Goal: Information Seeking & Learning: Learn about a topic

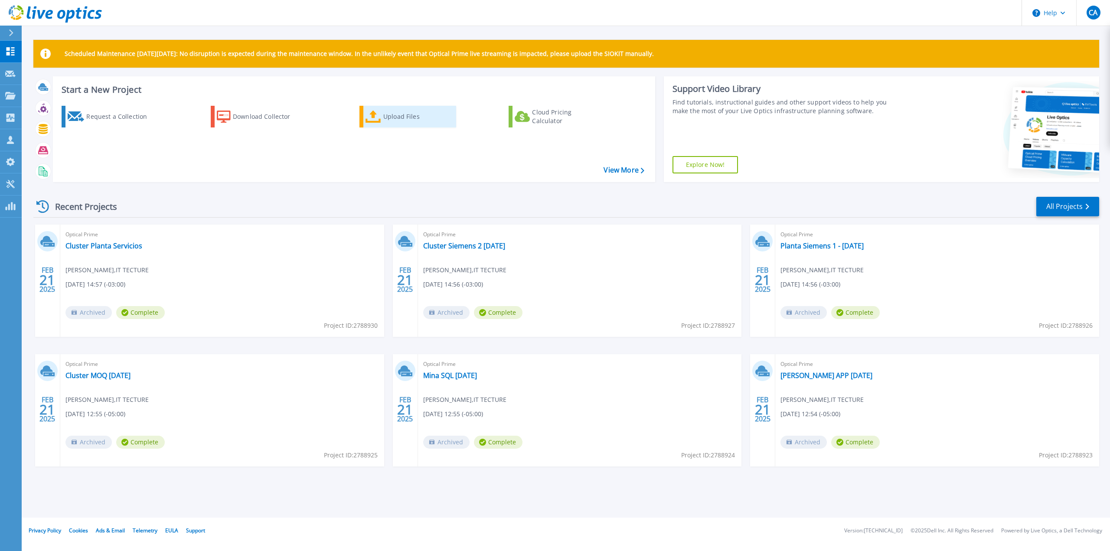
click at [385, 119] on div "Upload Files" at bounding box center [417, 116] width 69 height 17
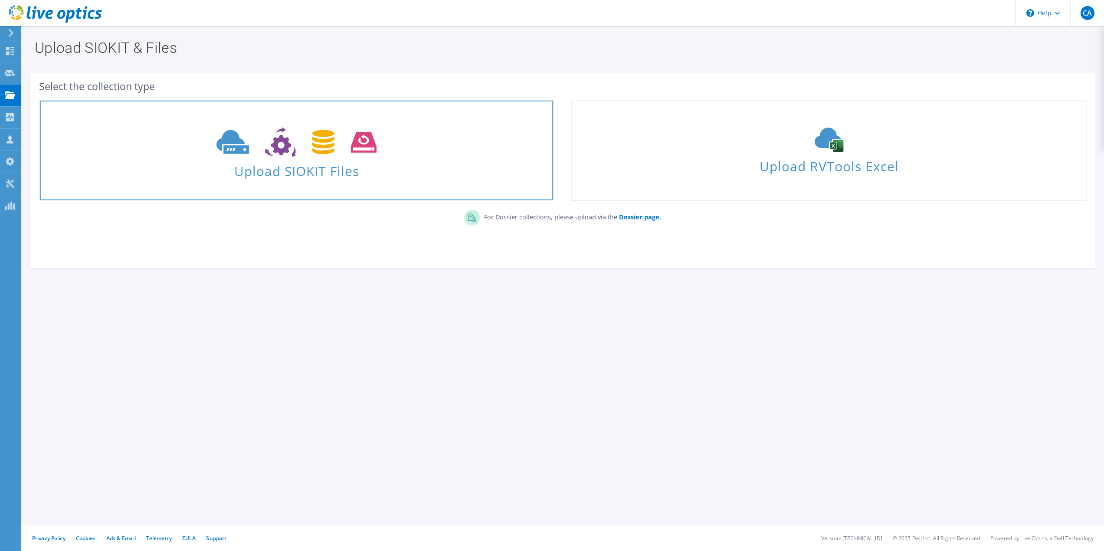
click at [337, 175] on span "Upload SIOKIT Files" at bounding box center [296, 168] width 513 height 19
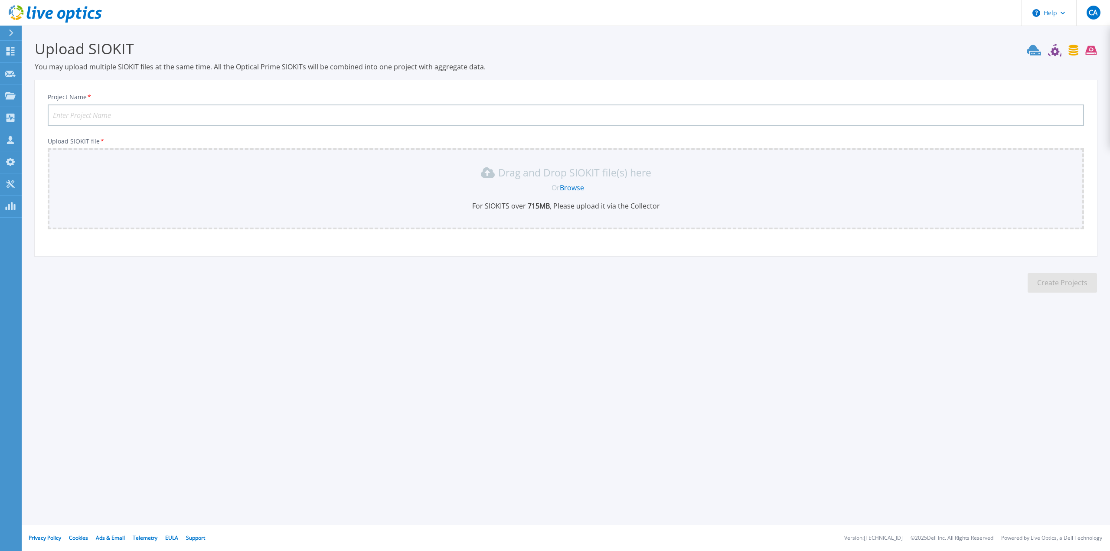
click at [583, 185] on link "Browse" at bounding box center [572, 188] width 24 height 10
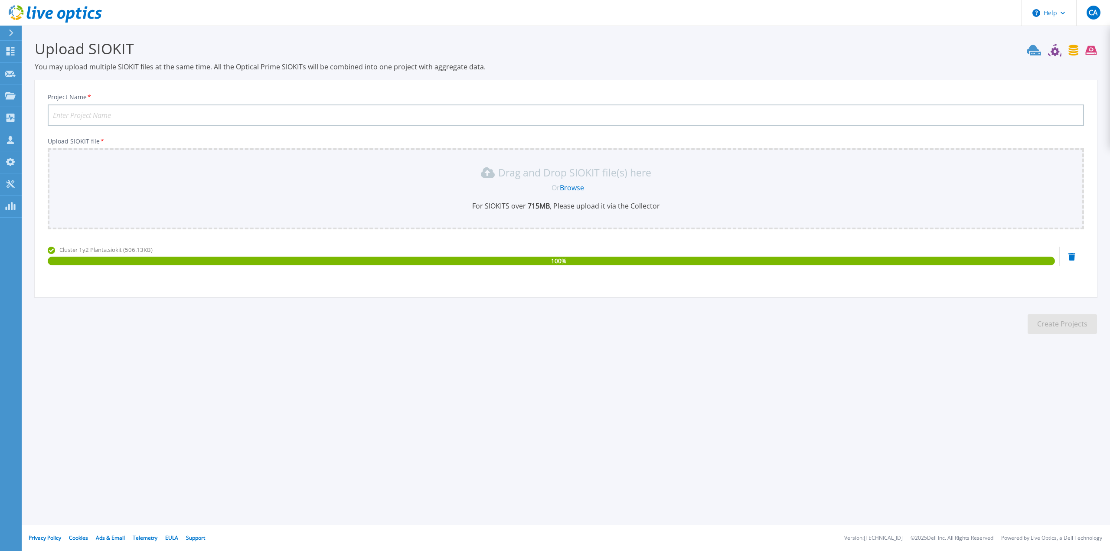
click at [178, 110] on input "Project Name *" at bounding box center [566, 116] width 1037 height 22
paste input "Renovacin soporte vSAN RN Angloamerican Quellaveco"
type input "Renovacin soporte vSAN RN Angloamerican Quellaveco"
click at [1048, 324] on button "Create Projects" at bounding box center [1062, 324] width 69 height 20
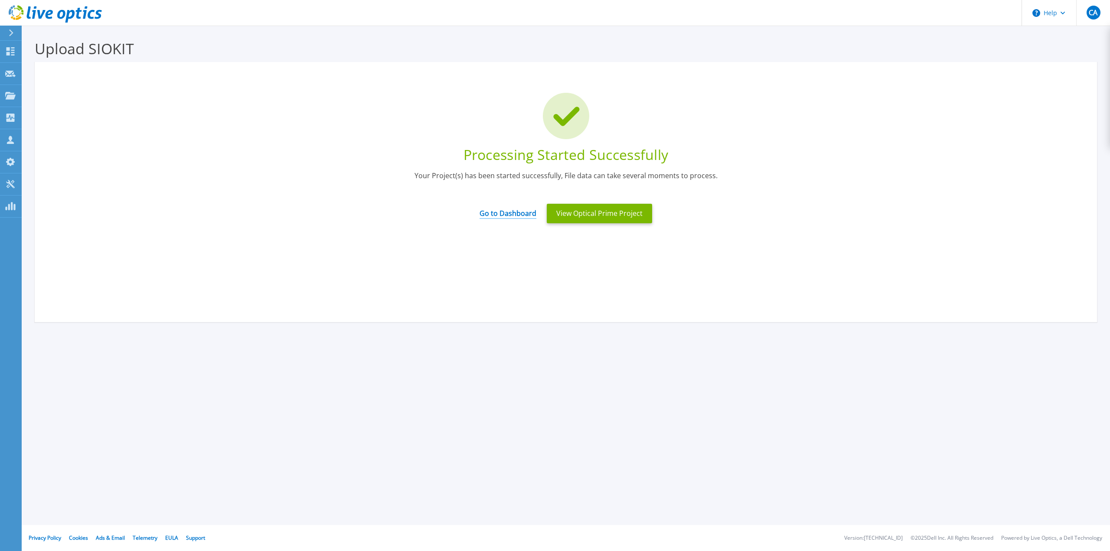
click at [517, 214] on link "Go to Dashboard" at bounding box center [508, 210] width 57 height 17
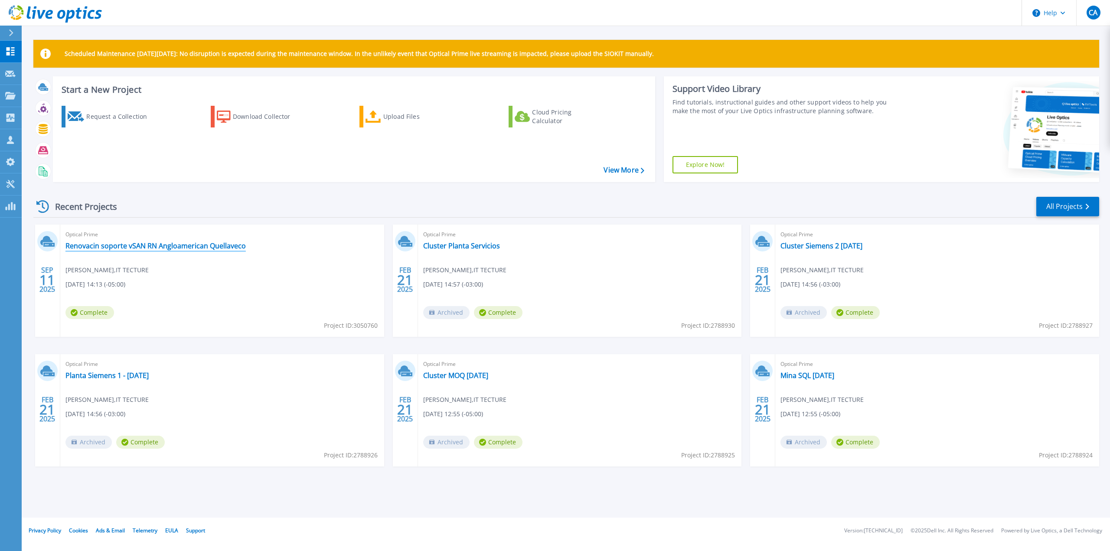
click at [180, 243] on link "Renovacin soporte vSAN RN Angloamerican Quellaveco" at bounding box center [155, 246] width 180 height 9
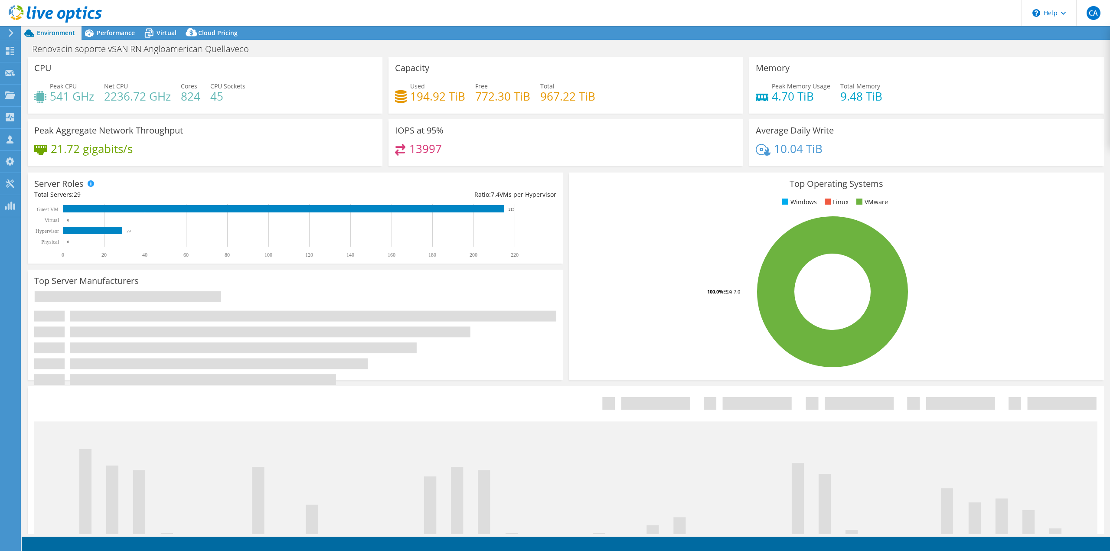
select select "USD"
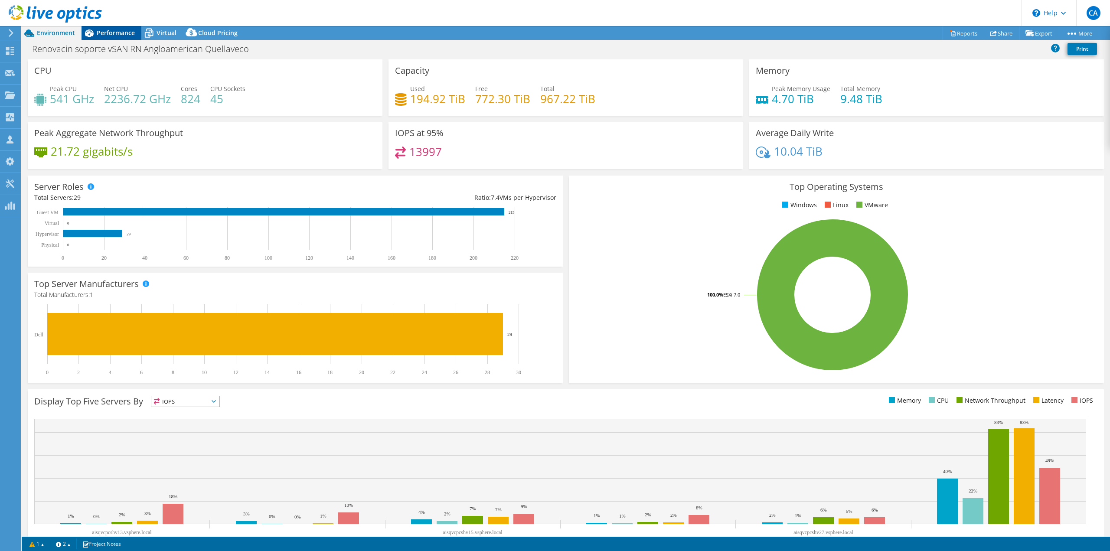
click at [104, 37] on div "Performance" at bounding box center [112, 33] width 60 height 14
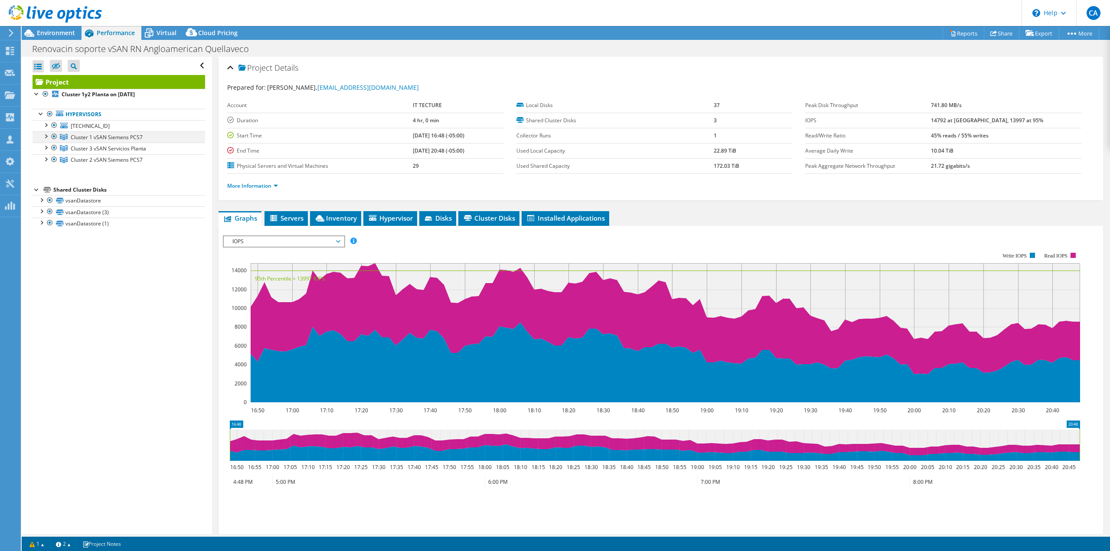
click at [46, 137] on div at bounding box center [45, 135] width 9 height 9
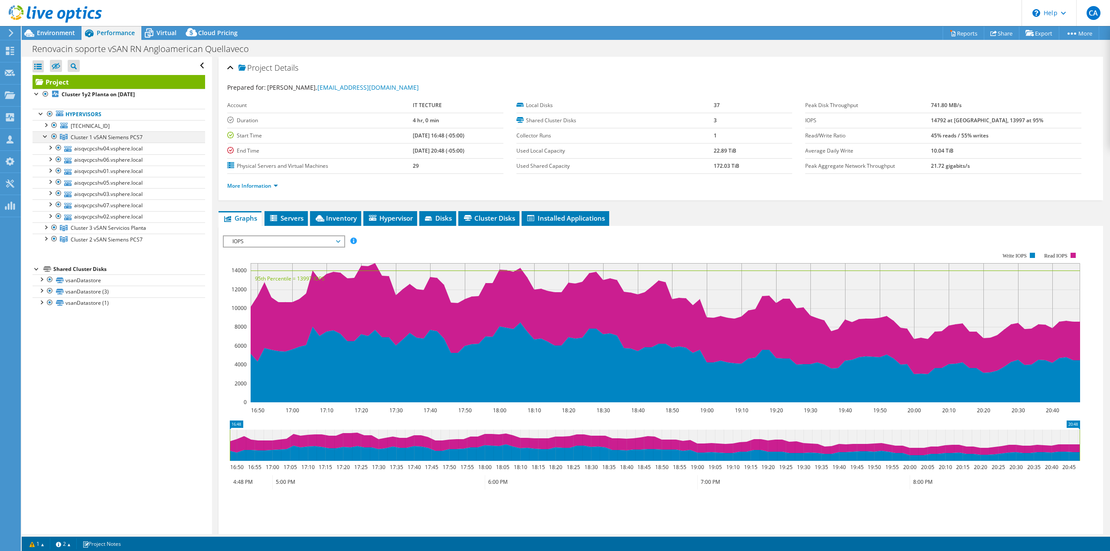
click at [46, 137] on div at bounding box center [45, 135] width 9 height 9
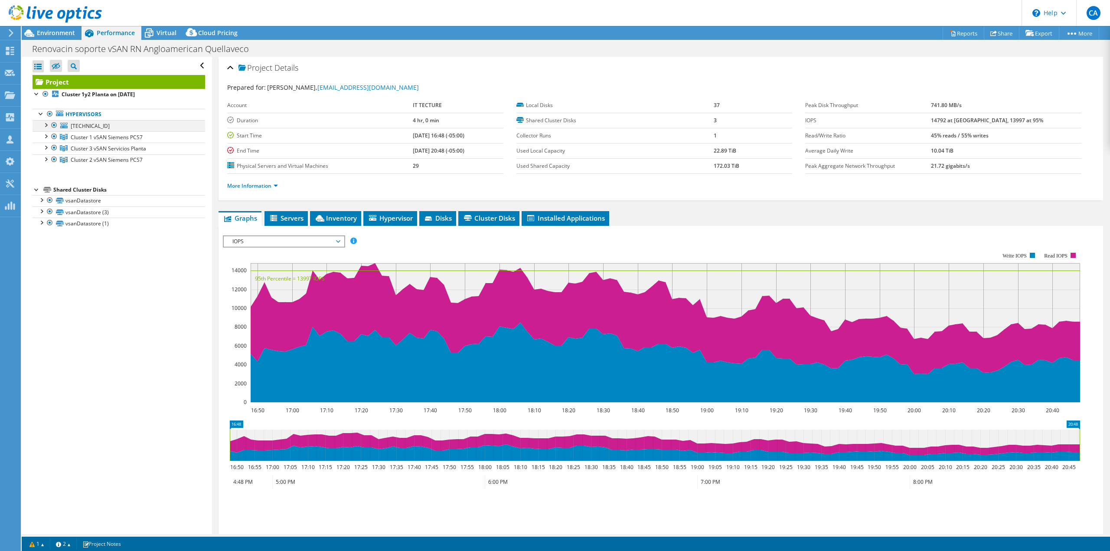
click at [44, 124] on div at bounding box center [45, 124] width 9 height 9
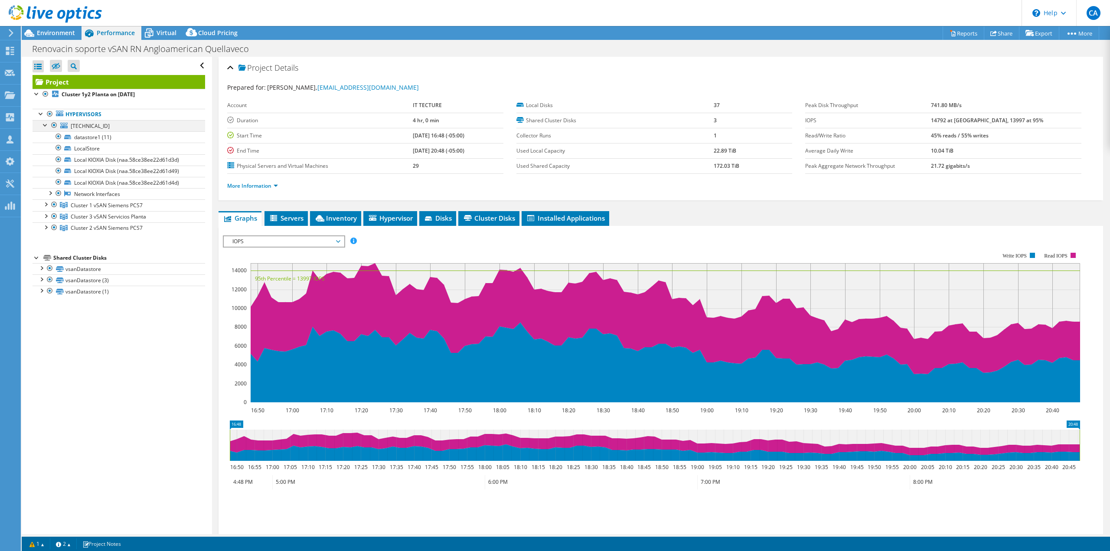
click at [44, 124] on div at bounding box center [45, 124] width 9 height 9
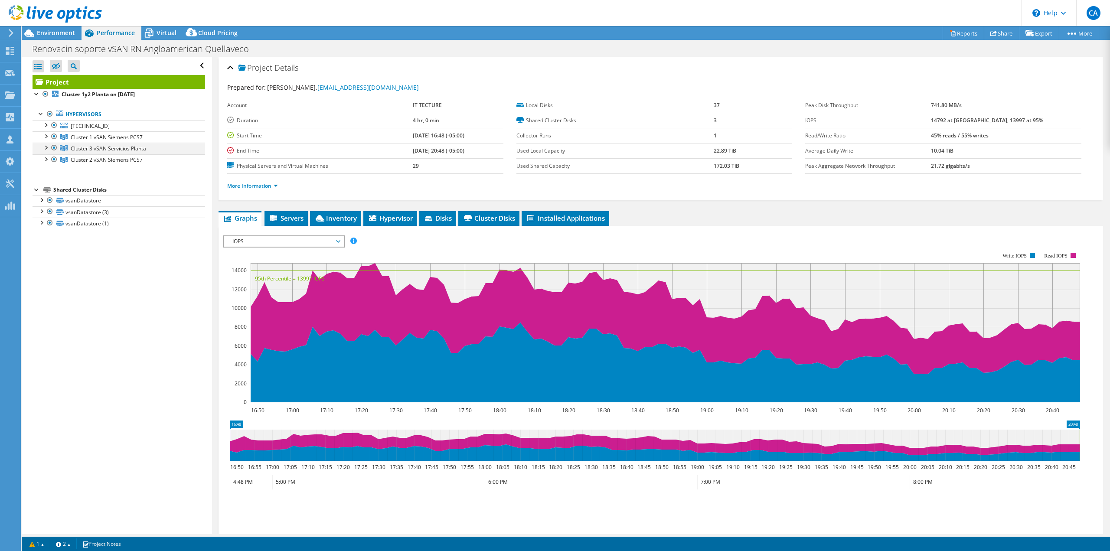
click at [45, 150] on div at bounding box center [45, 147] width 9 height 9
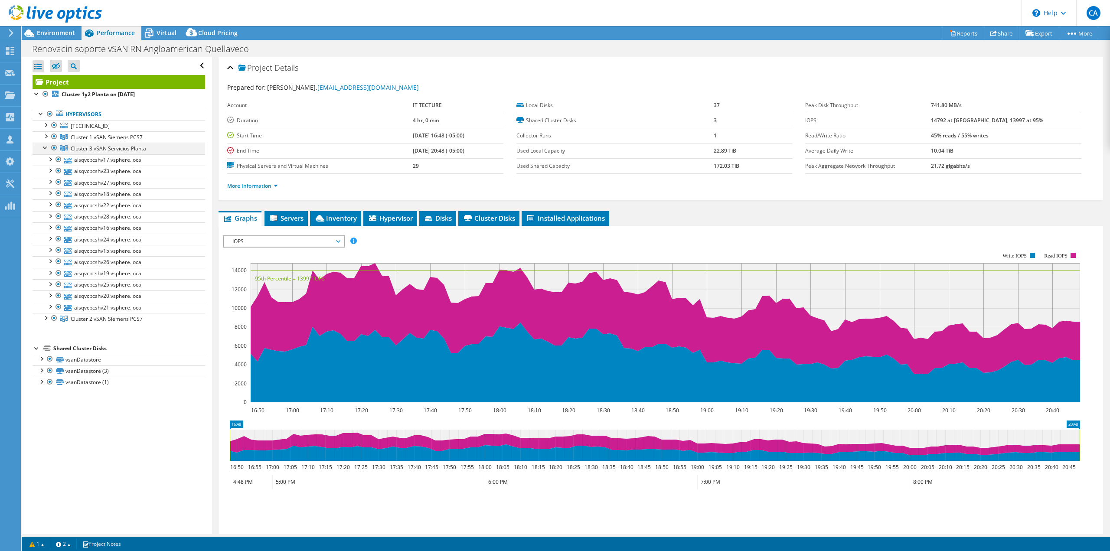
click at [45, 150] on div at bounding box center [45, 147] width 9 height 9
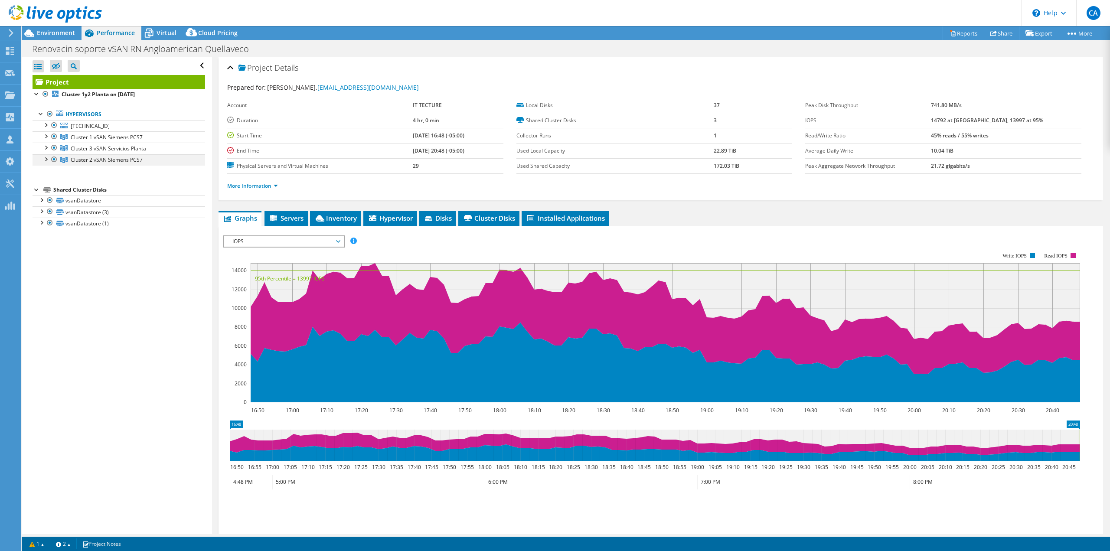
click at [46, 157] on div at bounding box center [45, 158] width 9 height 9
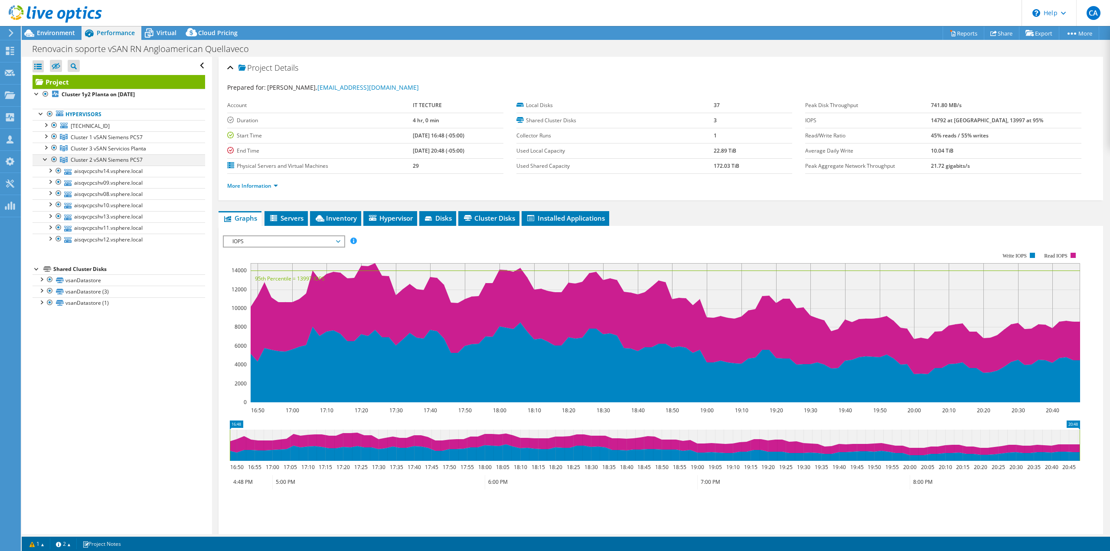
click at [46, 157] on div at bounding box center [45, 158] width 9 height 9
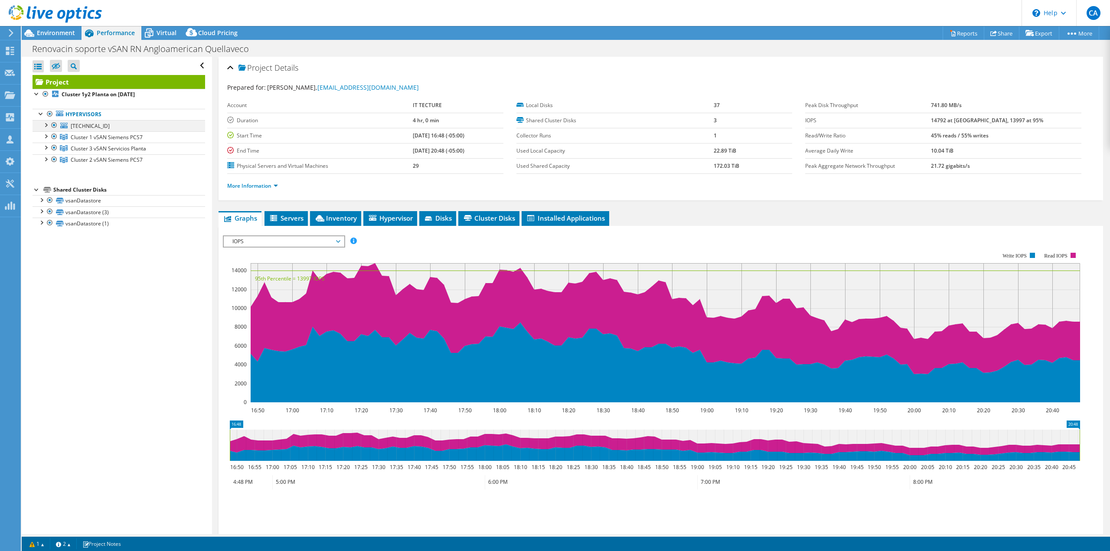
click at [48, 127] on div at bounding box center [45, 124] width 9 height 9
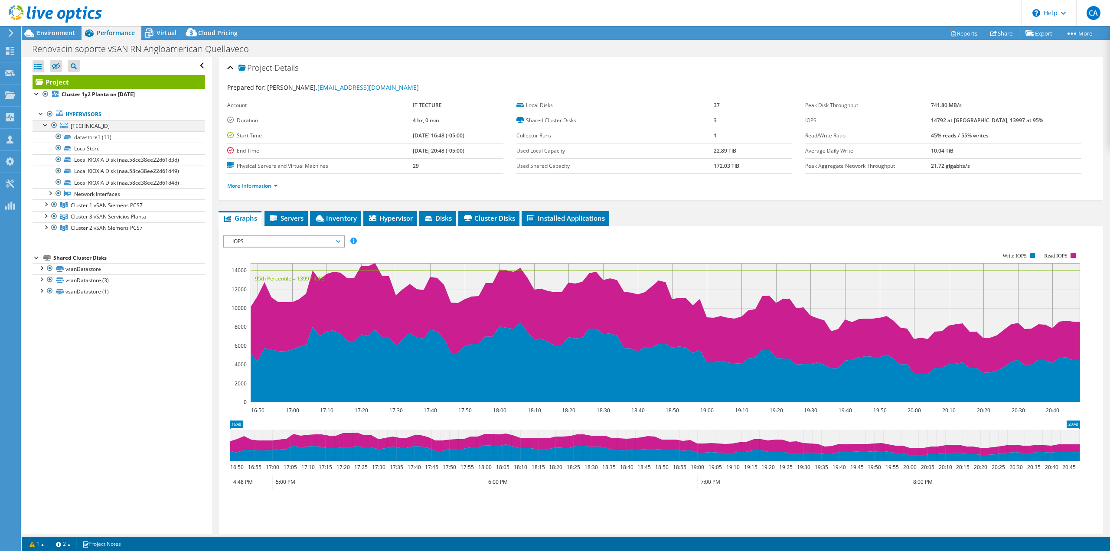
click at [47, 125] on div at bounding box center [45, 124] width 9 height 9
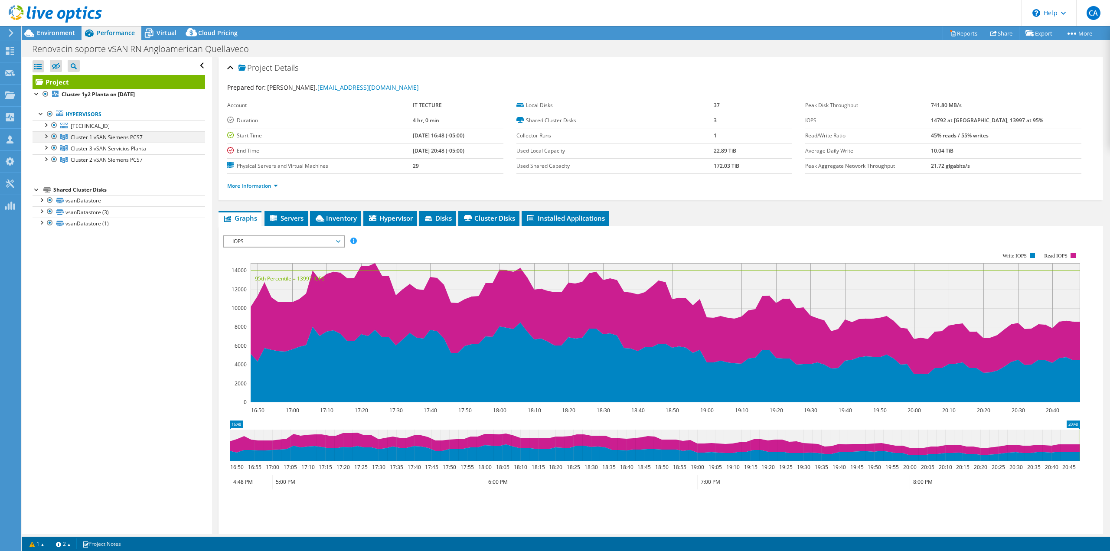
click at [46, 139] on div at bounding box center [45, 135] width 9 height 9
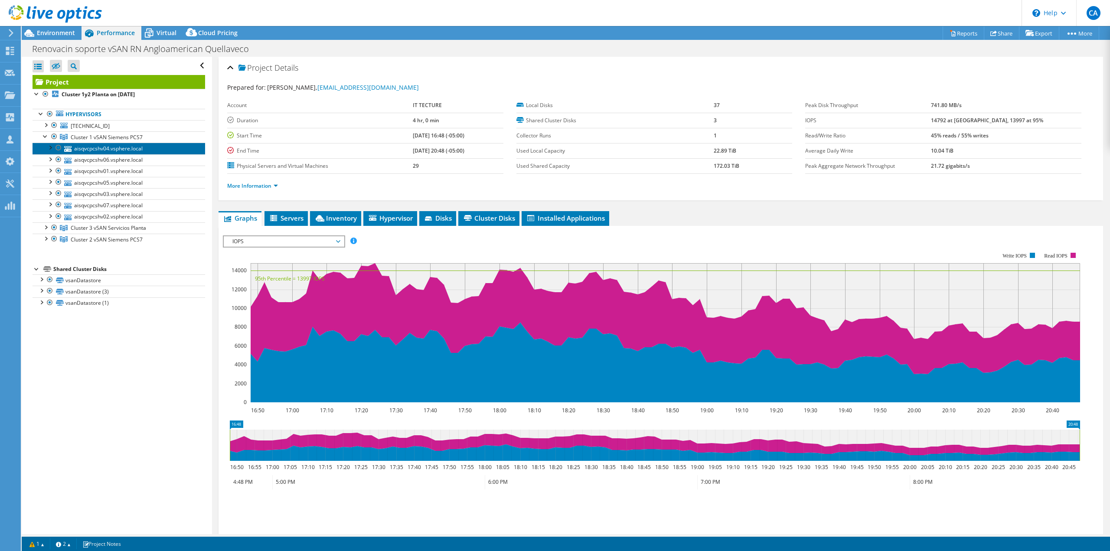
click at [81, 148] on link "aisqvcpcshv04.vsphere.local" at bounding box center [119, 148] width 173 height 11
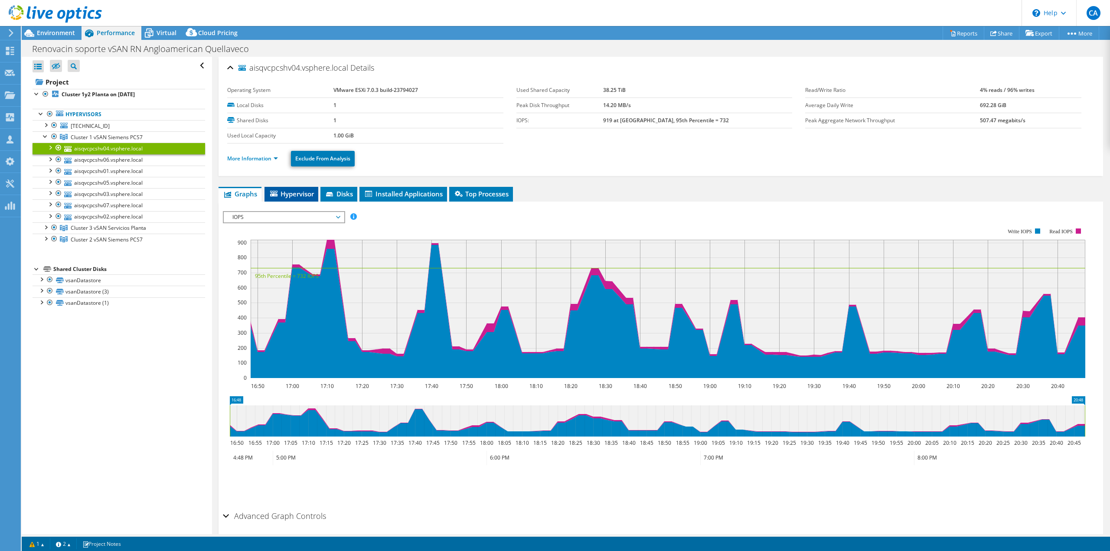
click at [285, 194] on span "Hypervisor" at bounding box center [291, 194] width 45 height 9
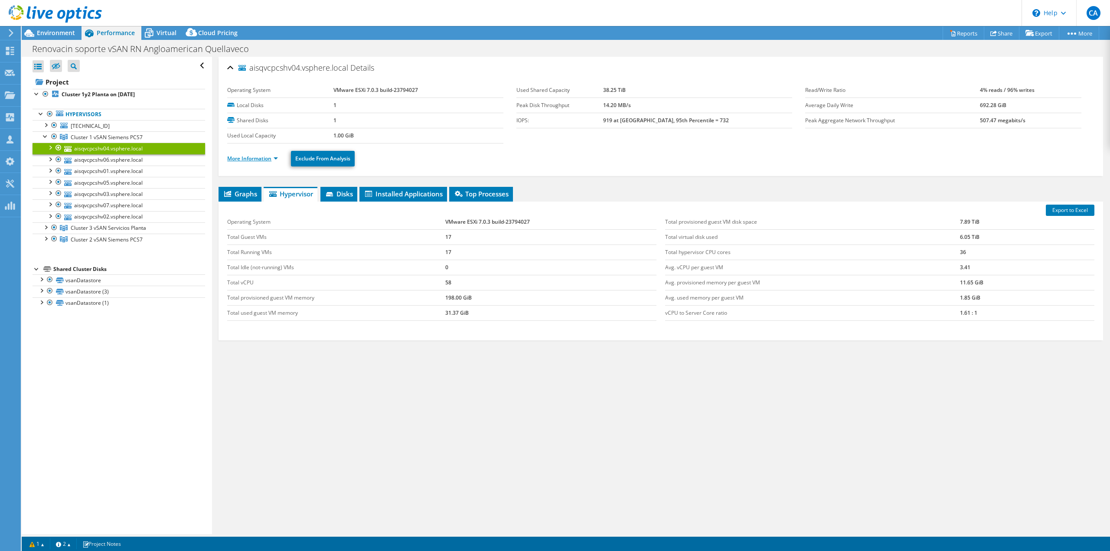
click at [268, 157] on link "More Information" at bounding box center [252, 158] width 51 height 7
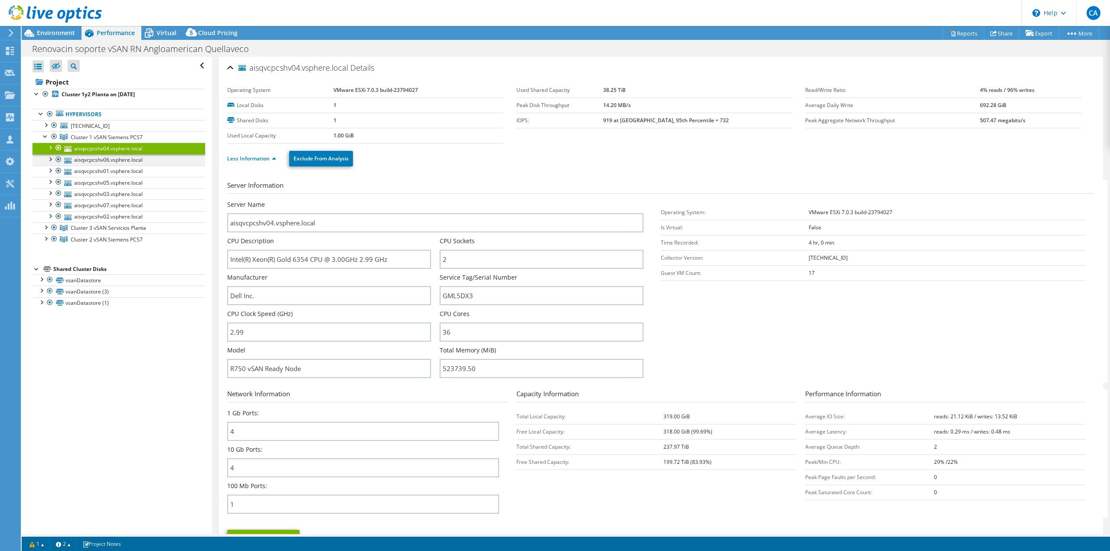
click at [53, 160] on div at bounding box center [50, 158] width 9 height 9
click at [51, 159] on div at bounding box center [50, 158] width 9 height 9
click at [44, 134] on div at bounding box center [45, 135] width 9 height 9
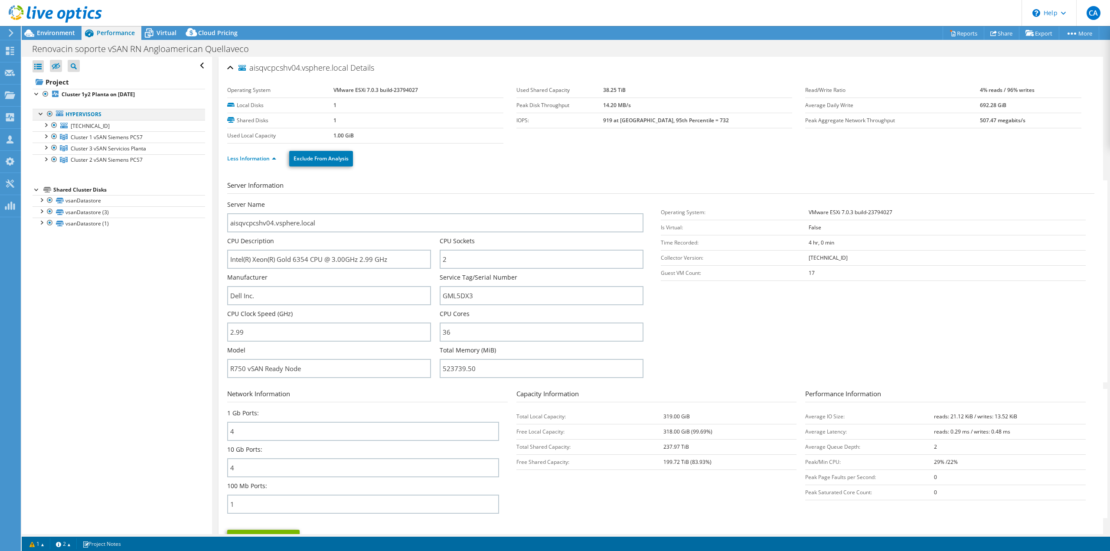
click at [40, 112] on div at bounding box center [41, 113] width 9 height 9
click at [151, 267] on div "Open All Close All Hide Excluded Nodes Project Tree Filter" at bounding box center [117, 296] width 190 height 478
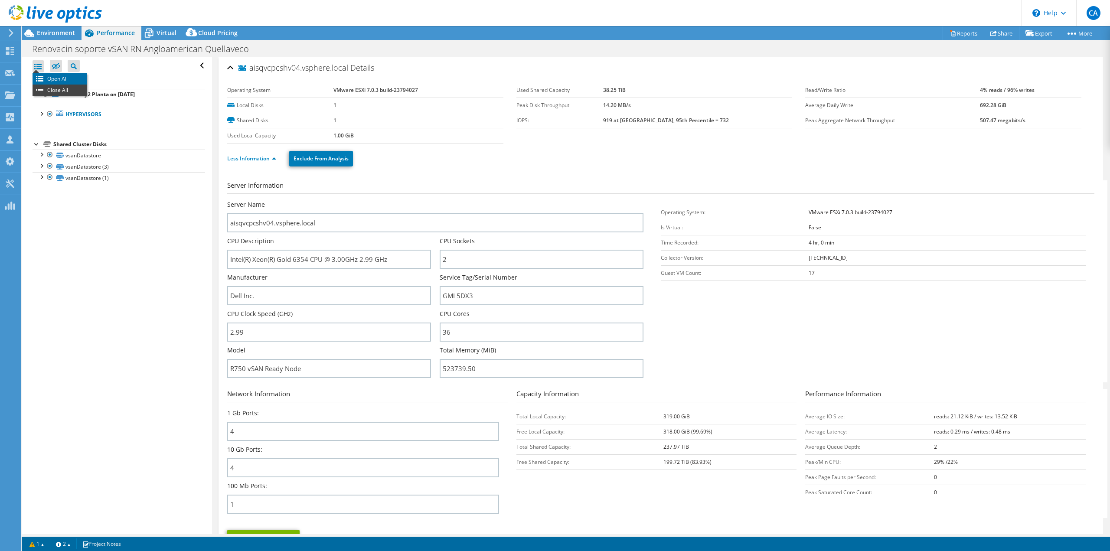
click at [45, 81] on li "Open All" at bounding box center [60, 78] width 54 height 11
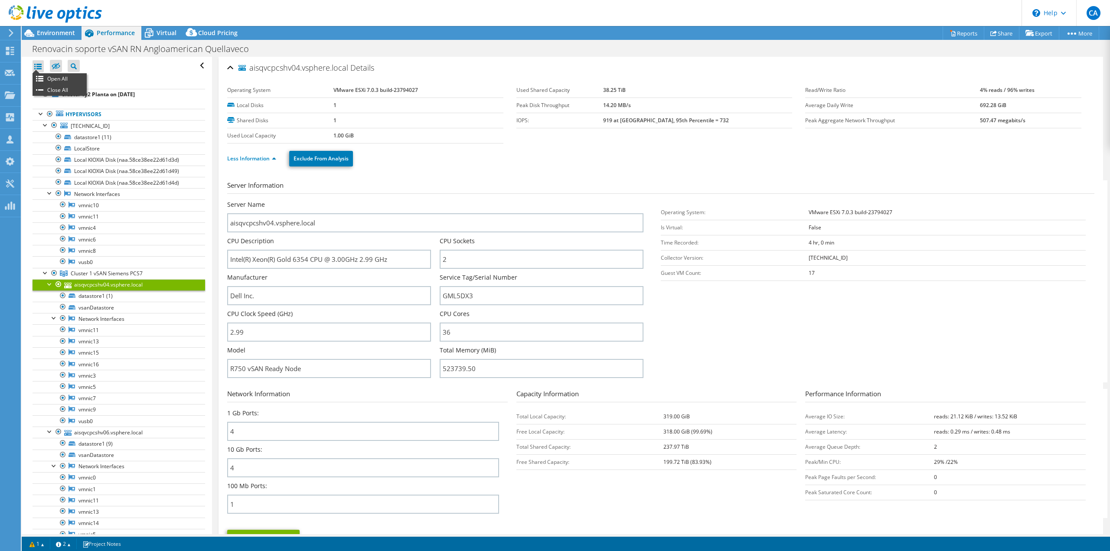
click at [36, 66] on div at bounding box center [38, 66] width 11 height 12
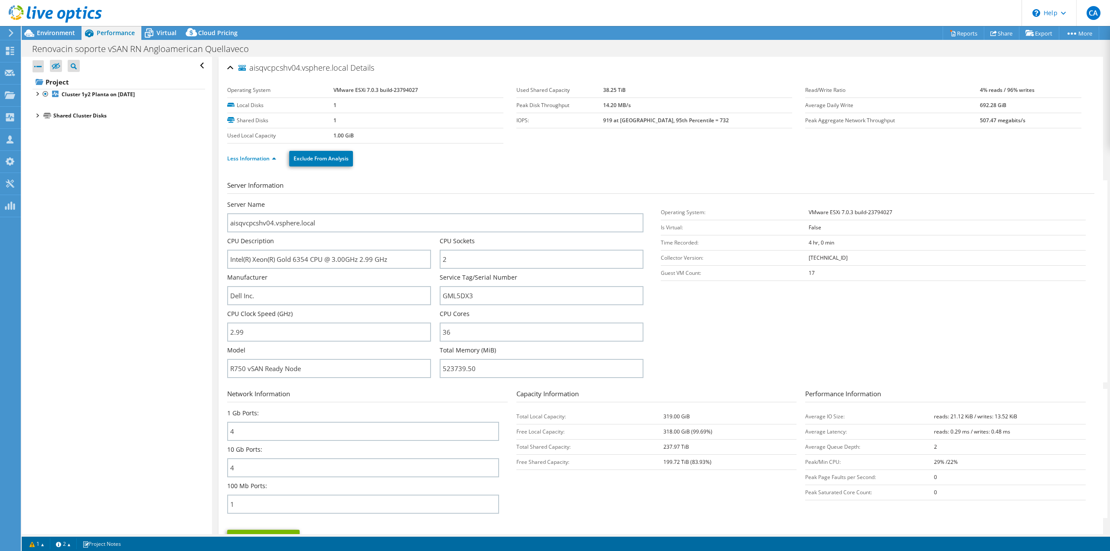
click at [41, 69] on div at bounding box center [38, 66] width 11 height 12
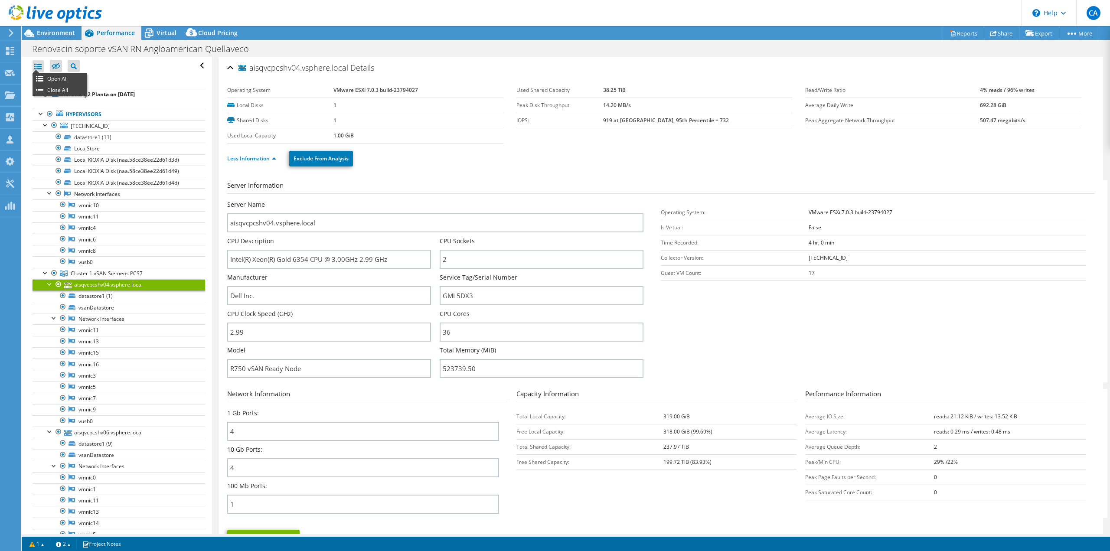
click at [37, 69] on div at bounding box center [38, 66] width 11 height 12
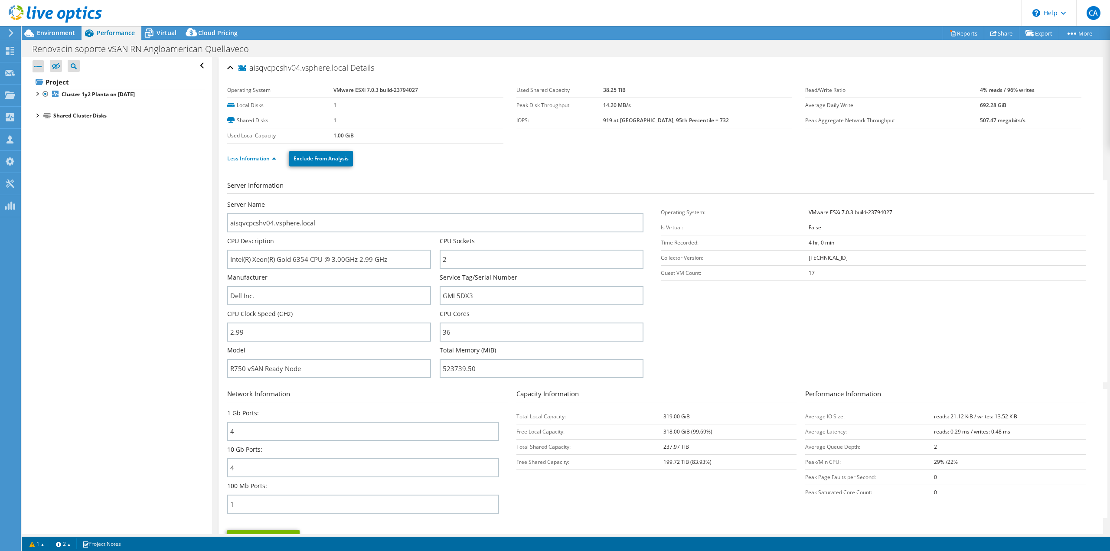
click at [36, 69] on div at bounding box center [38, 66] width 11 height 12
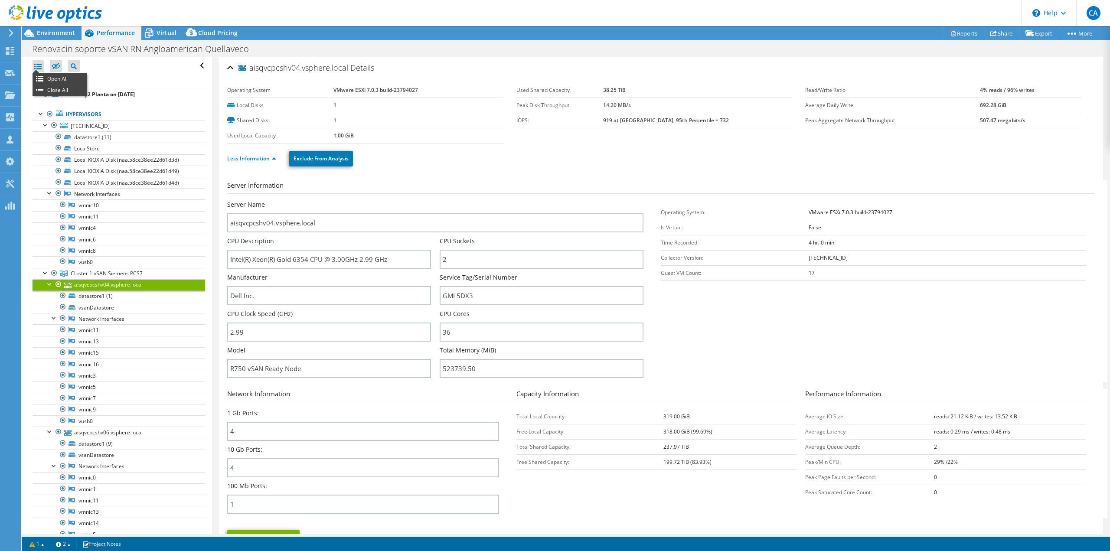
click at [37, 69] on div at bounding box center [38, 66] width 11 height 12
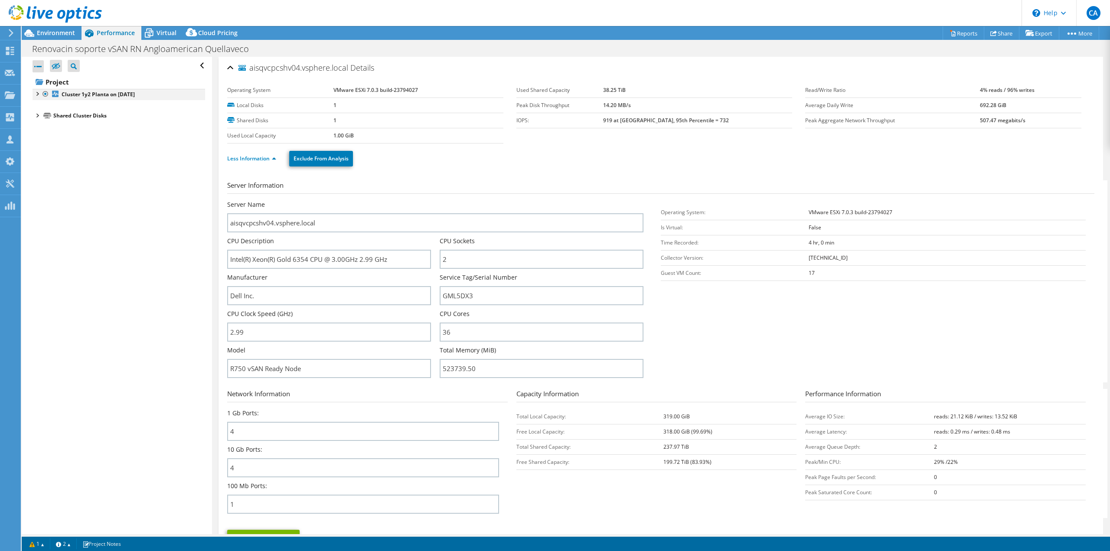
click at [40, 94] on div at bounding box center [37, 93] width 9 height 9
click at [40, 110] on div at bounding box center [41, 113] width 9 height 9
click at [45, 137] on div at bounding box center [45, 135] width 9 height 9
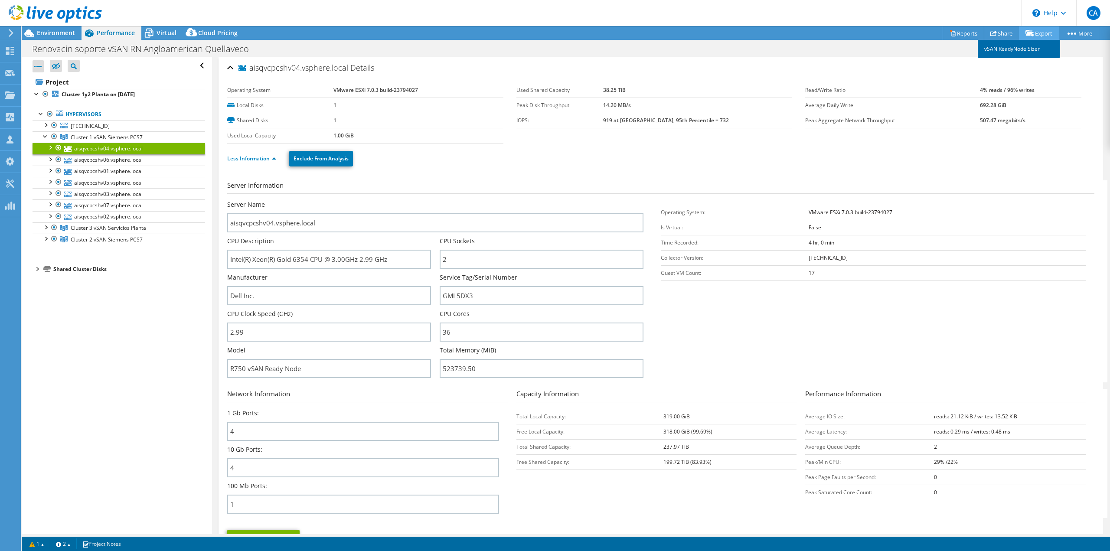
click at [1021, 47] on link "vSAN ReadyNode Sizer" at bounding box center [1019, 49] width 82 height 18
click at [1005, 36] on link "Share" at bounding box center [1002, 32] width 36 height 13
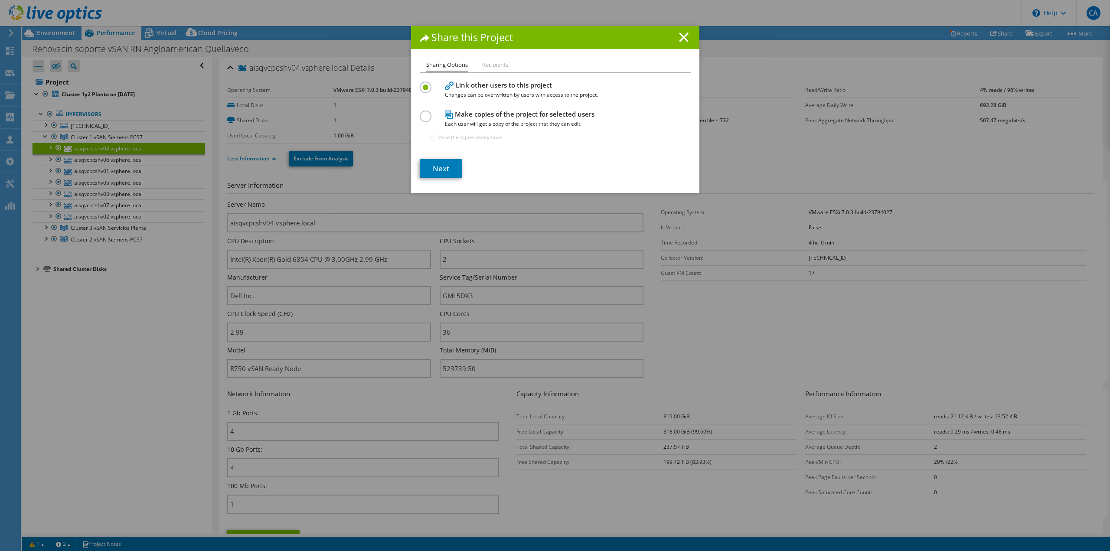
click at [674, 40] on h1 "Share this Project" at bounding box center [555, 38] width 271 height 10
click at [680, 39] on line at bounding box center [684, 37] width 9 height 9
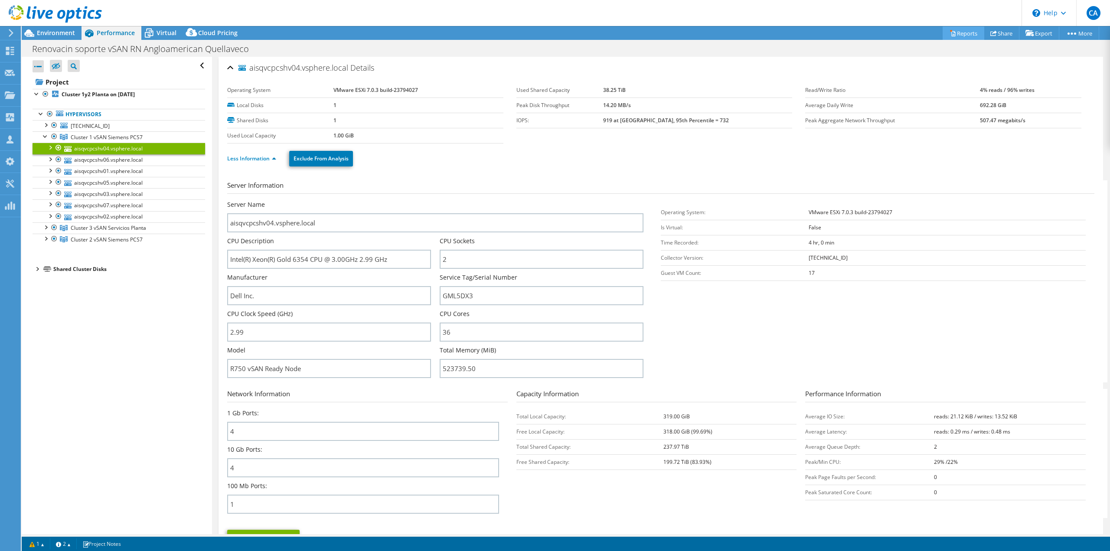
click at [956, 35] on link "Reports" at bounding box center [964, 32] width 42 height 13
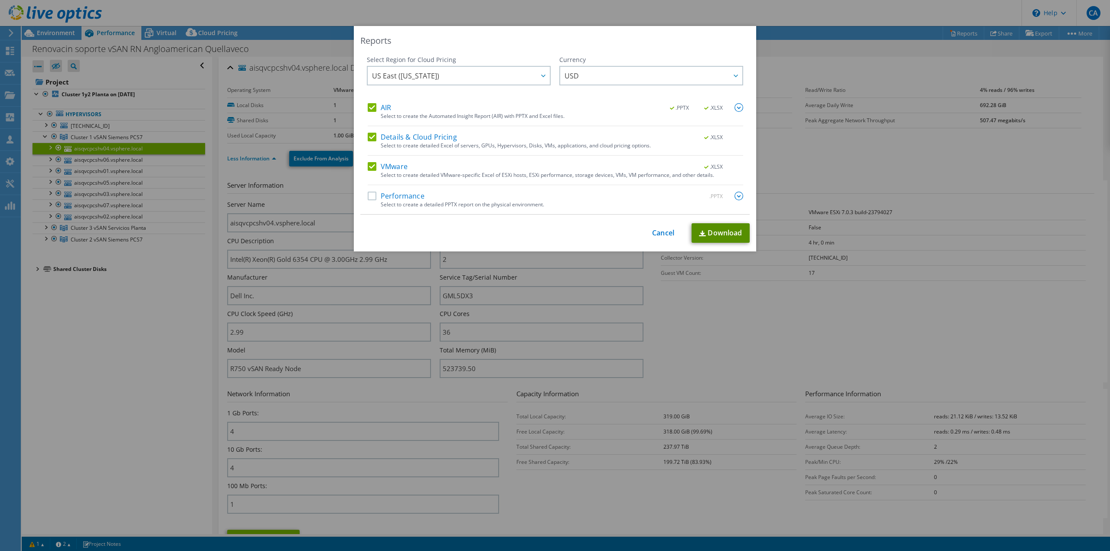
click at [726, 233] on link "Download" at bounding box center [721, 233] width 58 height 20
click at [658, 234] on link "Cancel" at bounding box center [663, 233] width 22 height 8
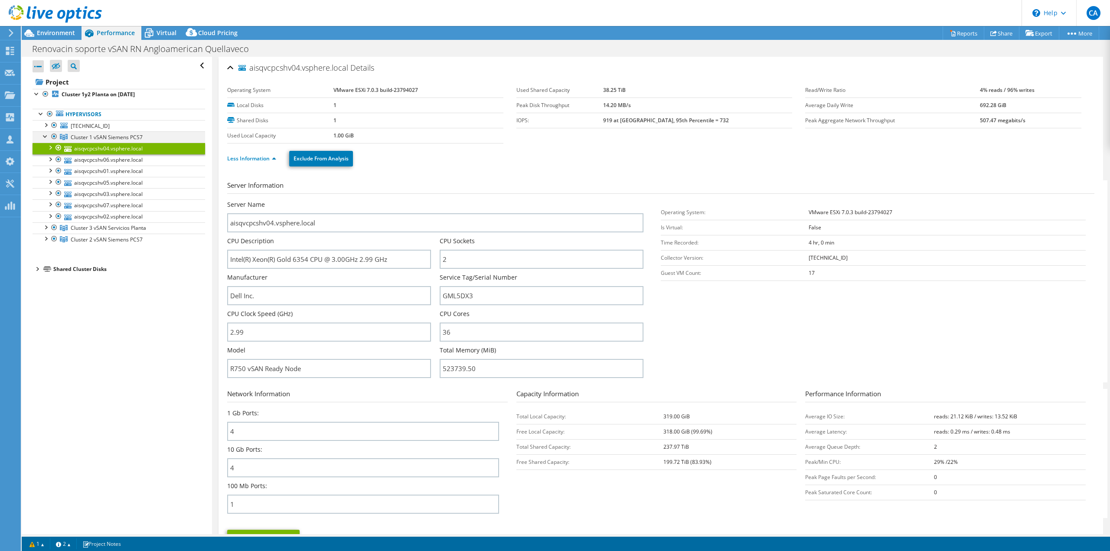
click at [43, 133] on div at bounding box center [45, 135] width 9 height 9
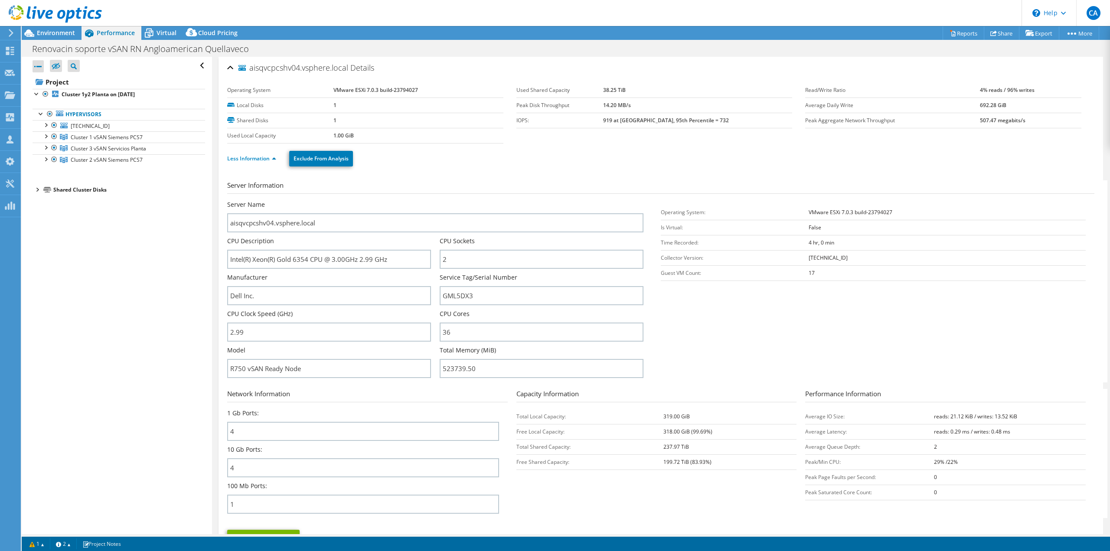
click at [108, 247] on div "Open All Close All Hide Excluded Nodes Project Tree Filter" at bounding box center [117, 296] width 190 height 478
click at [50, 37] on div "Environment" at bounding box center [52, 33] width 60 height 14
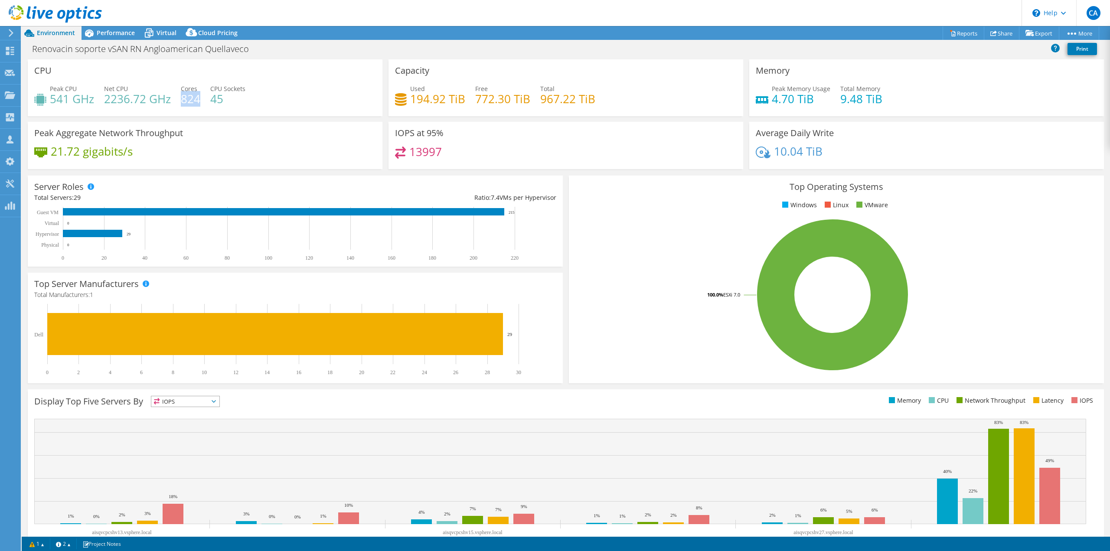
drag, startPoint x: 180, startPoint y: 98, endPoint x: 198, endPoint y: 98, distance: 17.3
click at [198, 98] on h4 "824" at bounding box center [191, 99] width 20 height 10
click at [206, 100] on div "Peak CPU 541 GHz Net CPU 2236.72 GHz Cores 824 CPU Sockets 45" at bounding box center [205, 98] width 342 height 28
drag, startPoint x: 202, startPoint y: 100, endPoint x: 181, endPoint y: 101, distance: 20.4
click at [181, 101] on div "Peak CPU 541 GHz Net CPU 2236.72 GHz Cores 824 CPU Sockets 45" at bounding box center [205, 98] width 342 height 28
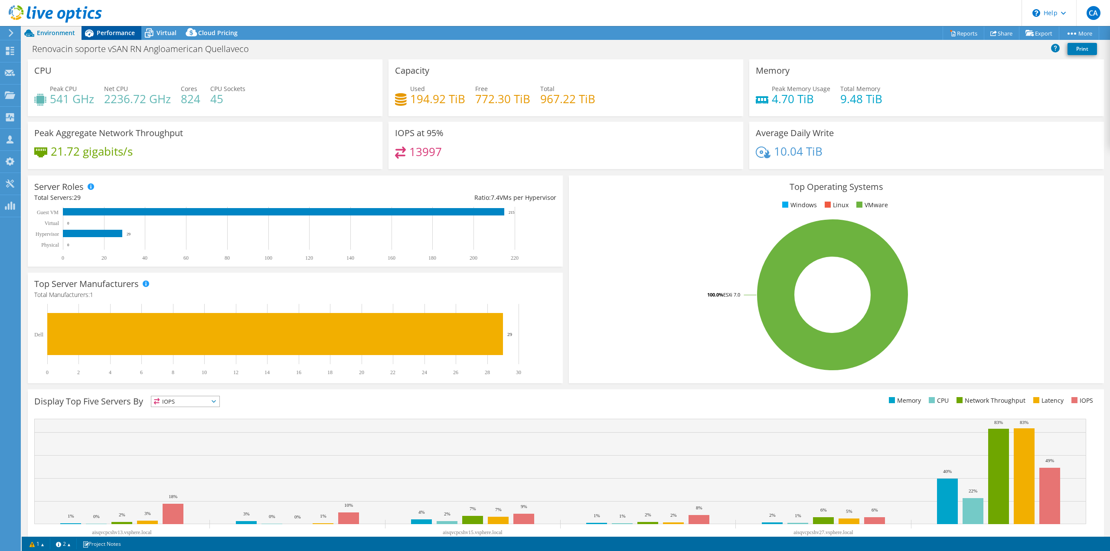
click at [112, 37] on div "Performance" at bounding box center [112, 33] width 60 height 14
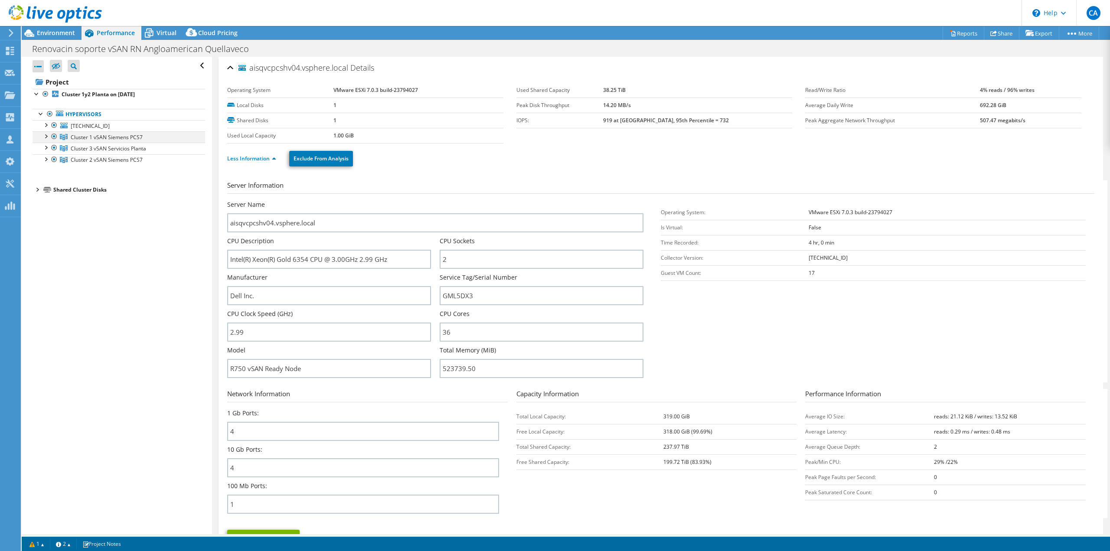
click at [46, 136] on div at bounding box center [45, 135] width 9 height 9
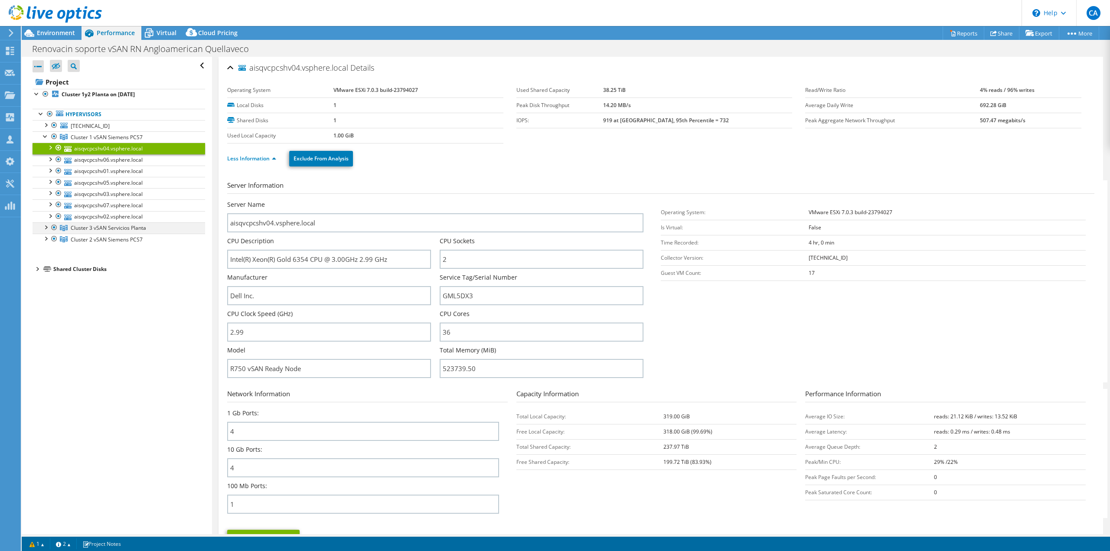
click at [46, 229] on div at bounding box center [45, 227] width 9 height 9
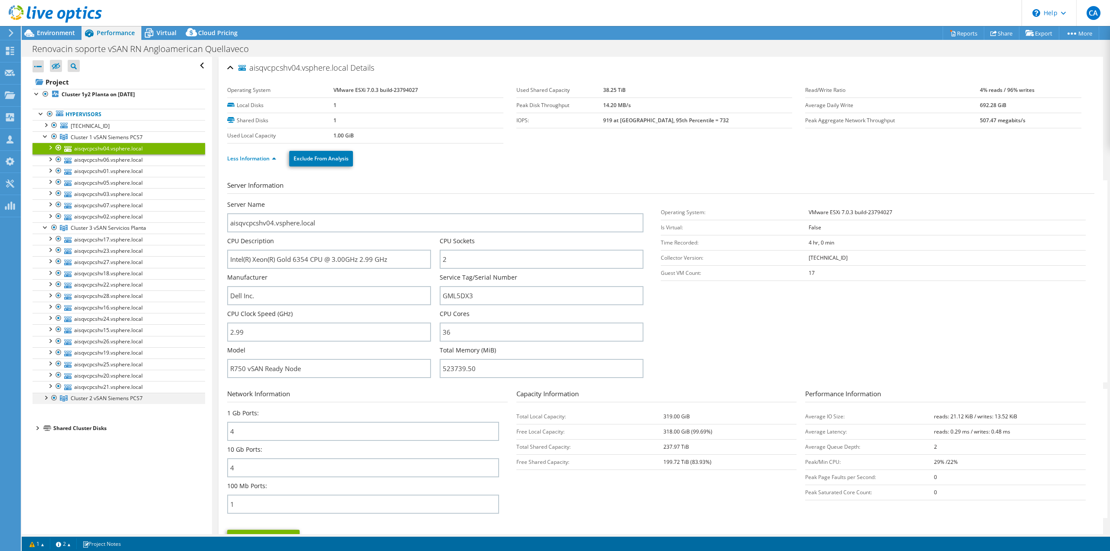
click at [46, 398] on div at bounding box center [45, 397] width 9 height 9
click at [59, 35] on span "Environment" at bounding box center [56, 33] width 38 height 8
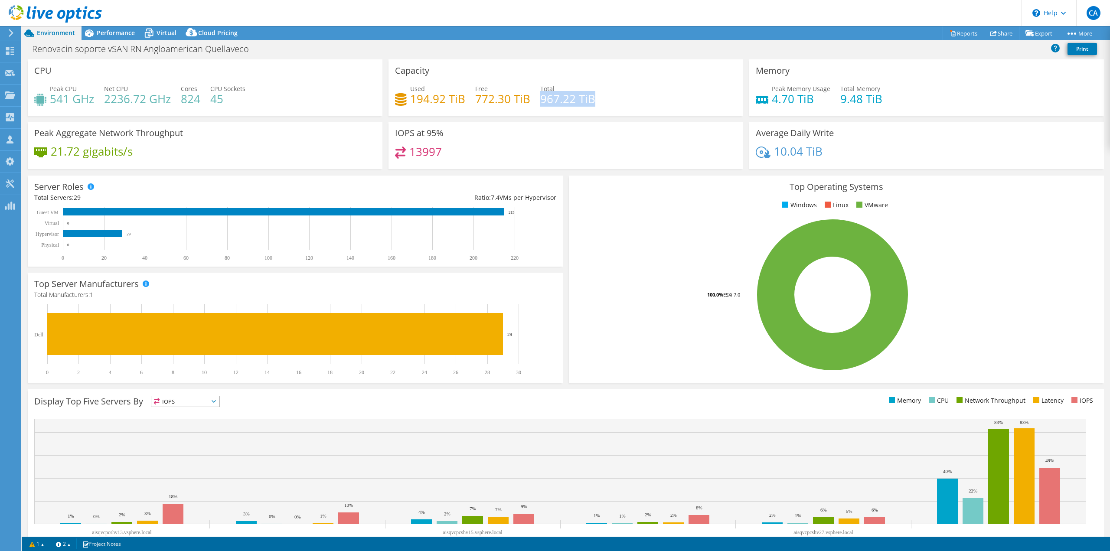
drag, startPoint x: 537, startPoint y: 100, endPoint x: 591, endPoint y: 102, distance: 53.8
click at [591, 102] on h4 "967.22 TiB" at bounding box center [567, 99] width 55 height 10
click at [103, 37] on div "Performance" at bounding box center [112, 33] width 60 height 14
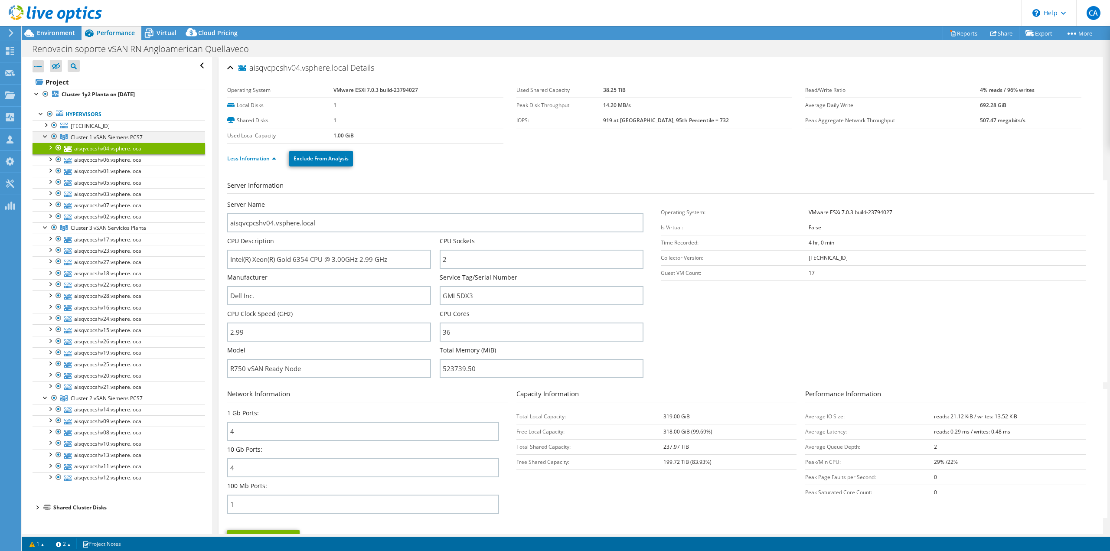
click at [44, 137] on div at bounding box center [45, 135] width 9 height 9
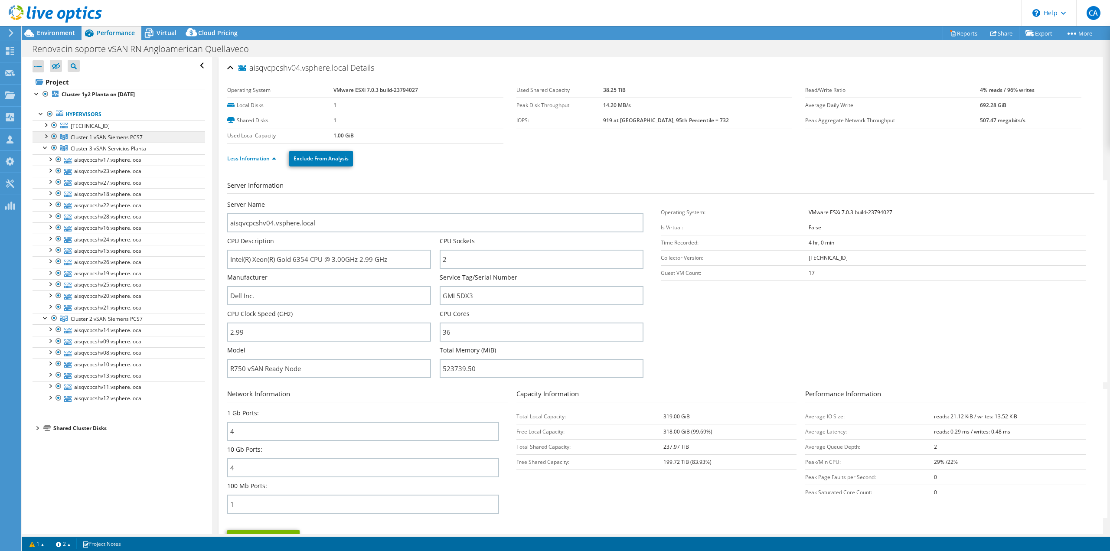
click at [92, 138] on span "Cluster 1 vSAN Siemens PCS7" at bounding box center [107, 137] width 72 height 7
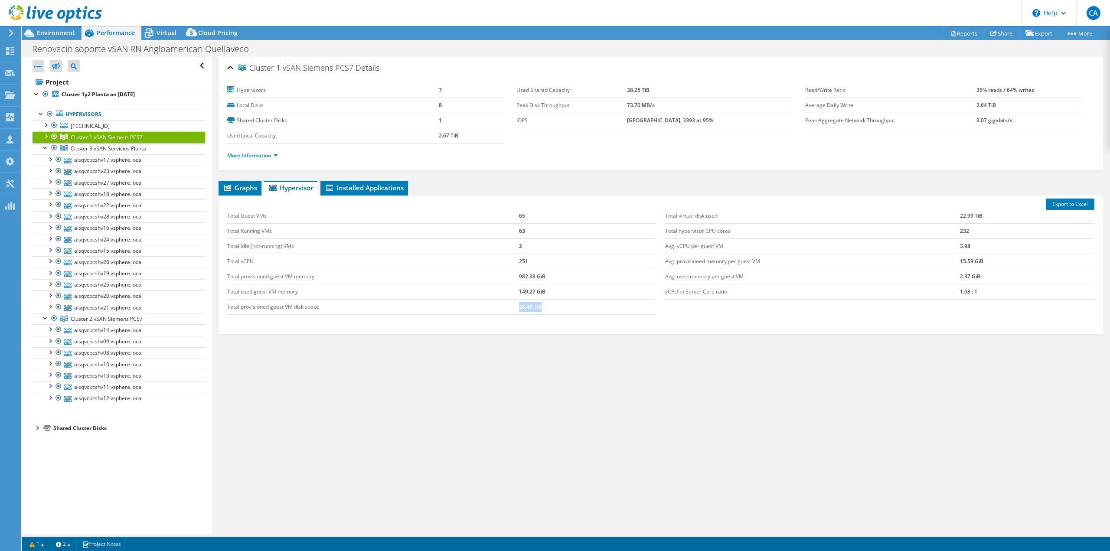
drag, startPoint x: 519, startPoint y: 307, endPoint x: 540, endPoint y: 311, distance: 22.0
click at [540, 311] on td "28.48 TiB" at bounding box center [587, 306] width 137 height 15
click at [46, 146] on div at bounding box center [45, 147] width 9 height 9
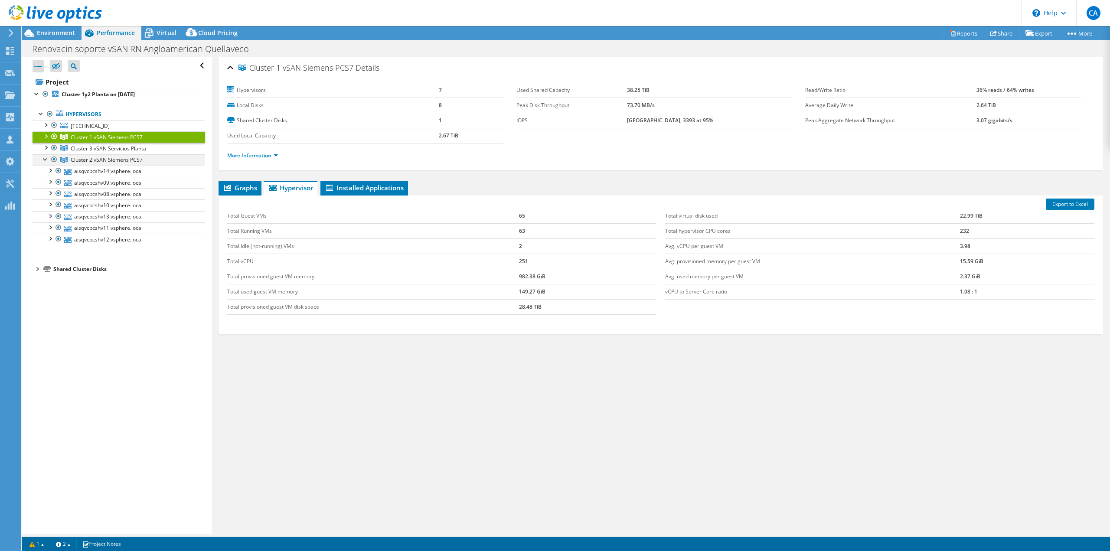
click at [46, 158] on div at bounding box center [45, 158] width 9 height 9
click at [132, 161] on span "Cluster 2 vSAN Siemens PCS7" at bounding box center [107, 159] width 72 height 7
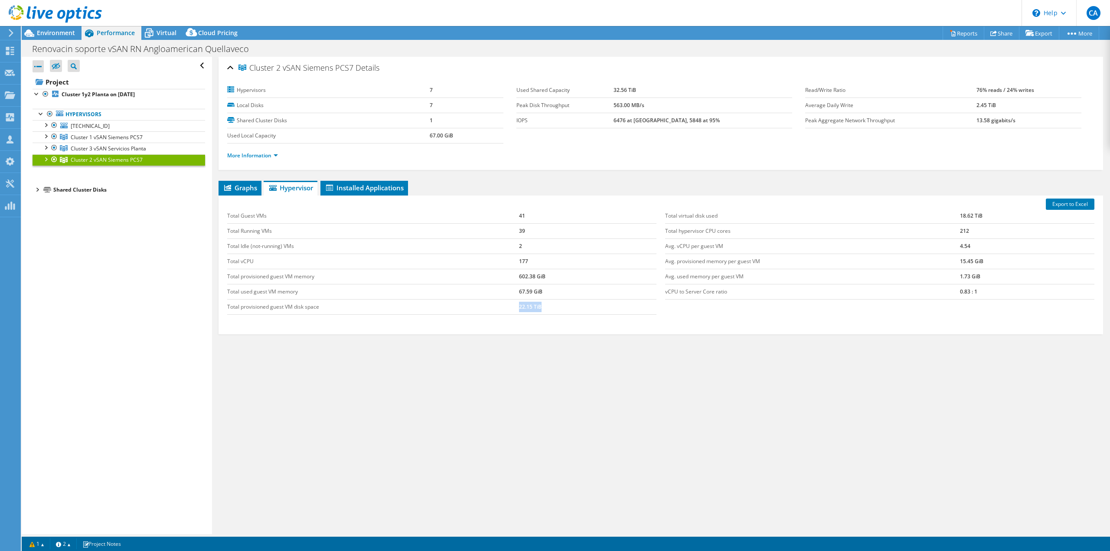
drag, startPoint x: 516, startPoint y: 305, endPoint x: 540, endPoint y: 305, distance: 23.4
click at [540, 305] on tr "Total provisioned guest VM disk space 22.15 TiB" at bounding box center [441, 306] width 429 height 15
click at [636, 395] on div "Graphs Servers Inventory Hypervisor Disks Cluster Disks Installed Applications …" at bounding box center [661, 289] width 885 height 217
click at [117, 139] on span "Cluster 1 vSAN Siemens PCS7" at bounding box center [107, 137] width 72 height 7
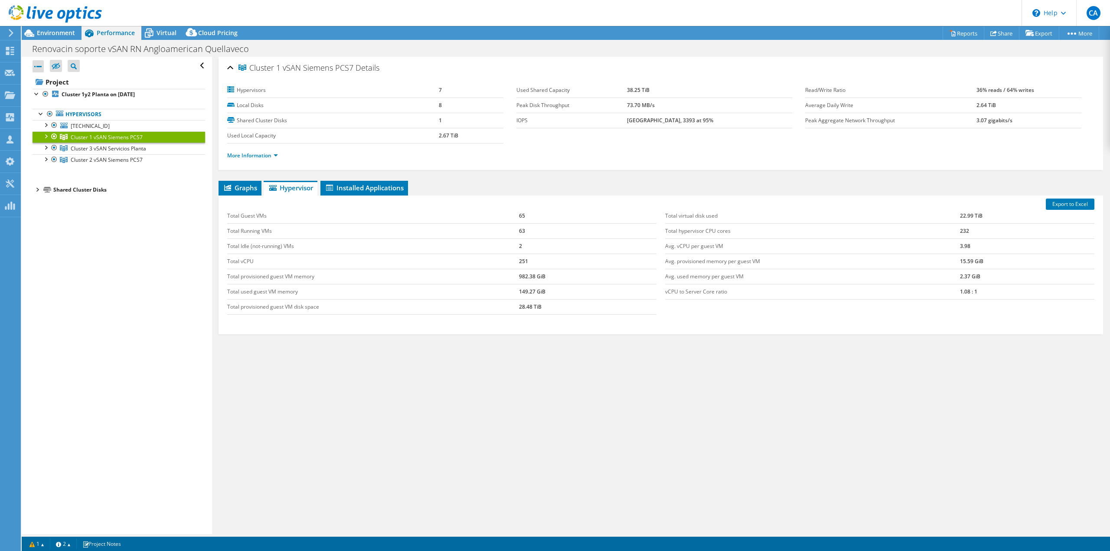
drag, startPoint x: 643, startPoint y: 90, endPoint x: 668, endPoint y: 91, distance: 25.2
click at [668, 91] on tr "Used Shared Capacity 38.25 TiB" at bounding box center [655, 90] width 276 height 15
click at [135, 159] on span "Cluster 2 vSAN Siemens PCS7" at bounding box center [107, 159] width 72 height 7
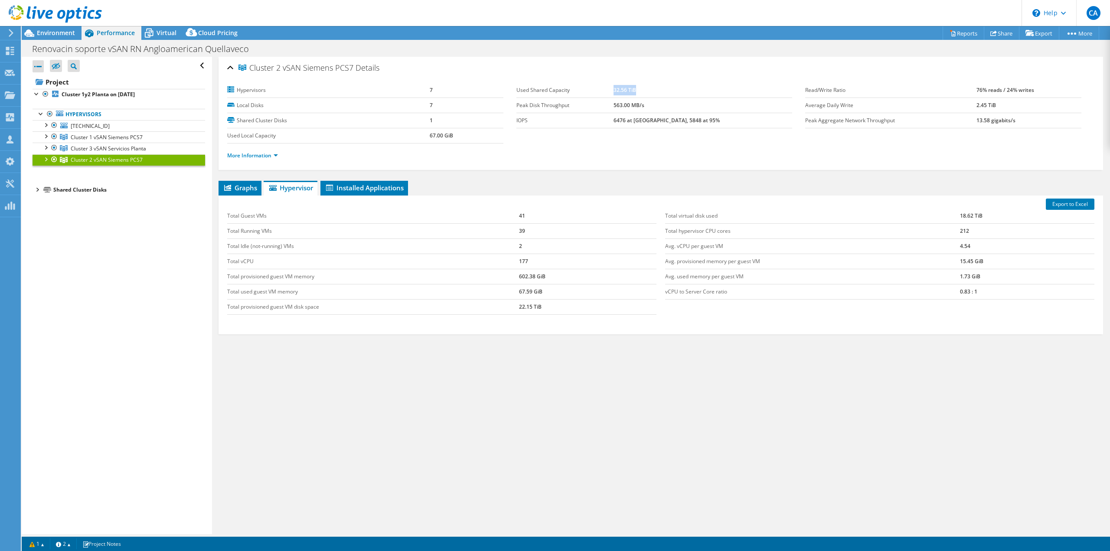
drag, startPoint x: 643, startPoint y: 88, endPoint x: 669, endPoint y: 88, distance: 25.6
click at [669, 88] on td "32.56 TiB" at bounding box center [703, 90] width 179 height 15
